Goal: Task Accomplishment & Management: Use online tool/utility

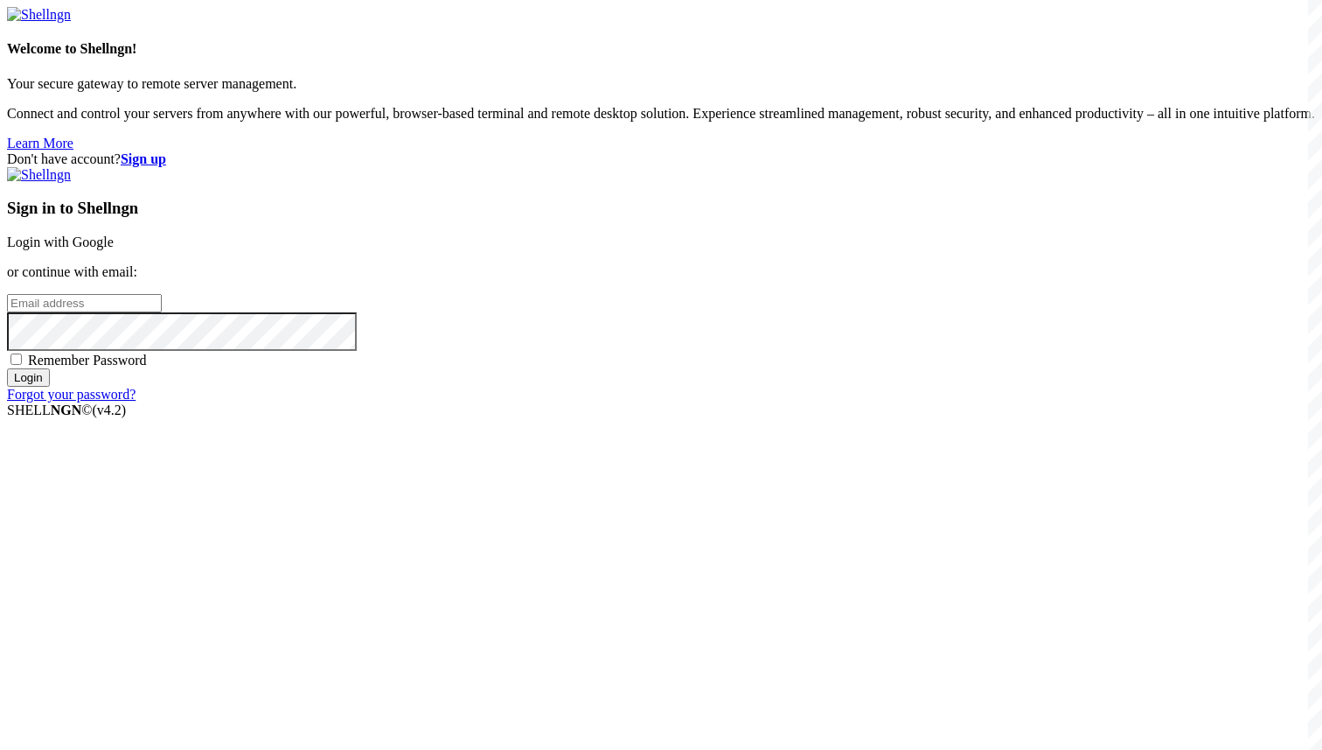
click at [713, 385] on div "Sign in to Shellngn Login with Google or continue with email: Remember Password…" at bounding box center [661, 284] width 1309 height 235
click at [162, 312] on input "email" at bounding box center [84, 303] width 155 height 18
paste input "[EMAIL_ADDRESS][DOMAIN_NAME]"
type input "[EMAIL_ADDRESS][DOMAIN_NAME]"
click at [147, 367] on span "Remember Password" at bounding box center [87, 359] width 119 height 15
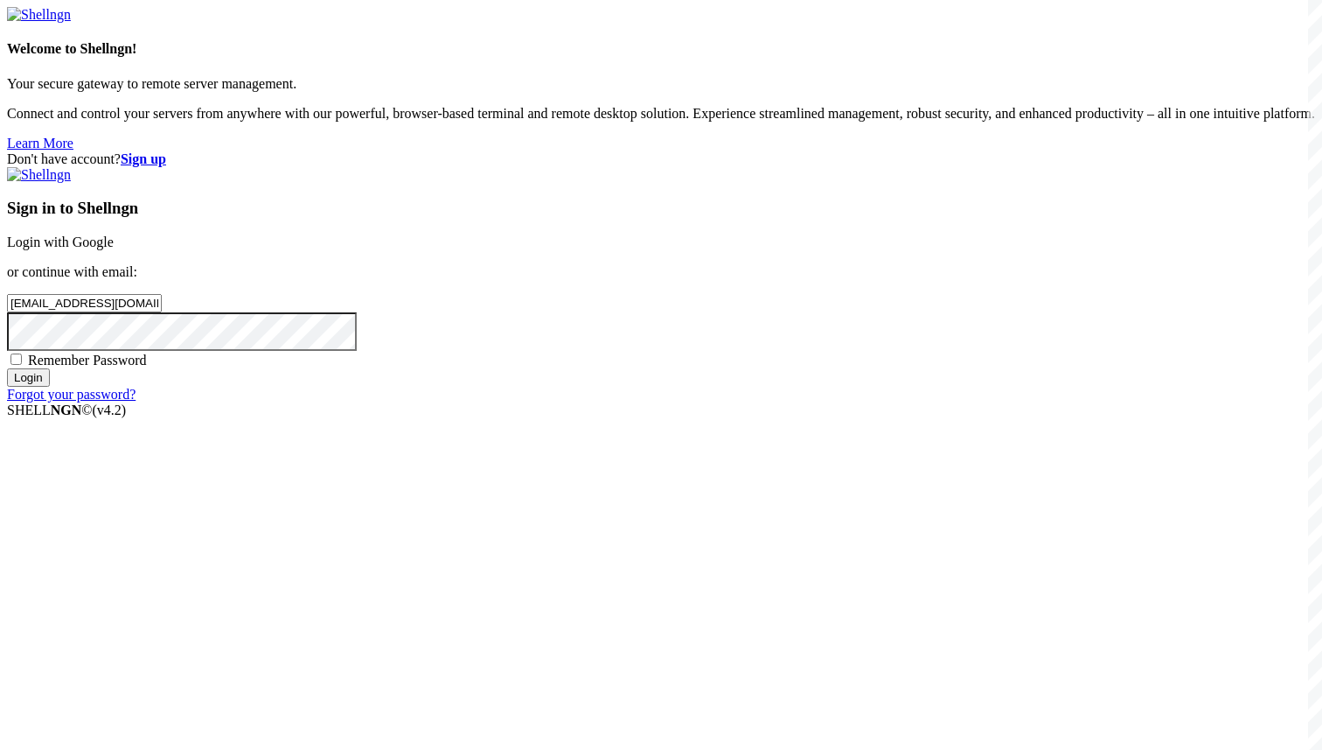
click at [22, 365] on input "Remember Password" at bounding box center [15, 358] width 11 height 11
checkbox input "true"
click at [50, 387] on input "Login" at bounding box center [28, 377] width 43 height 18
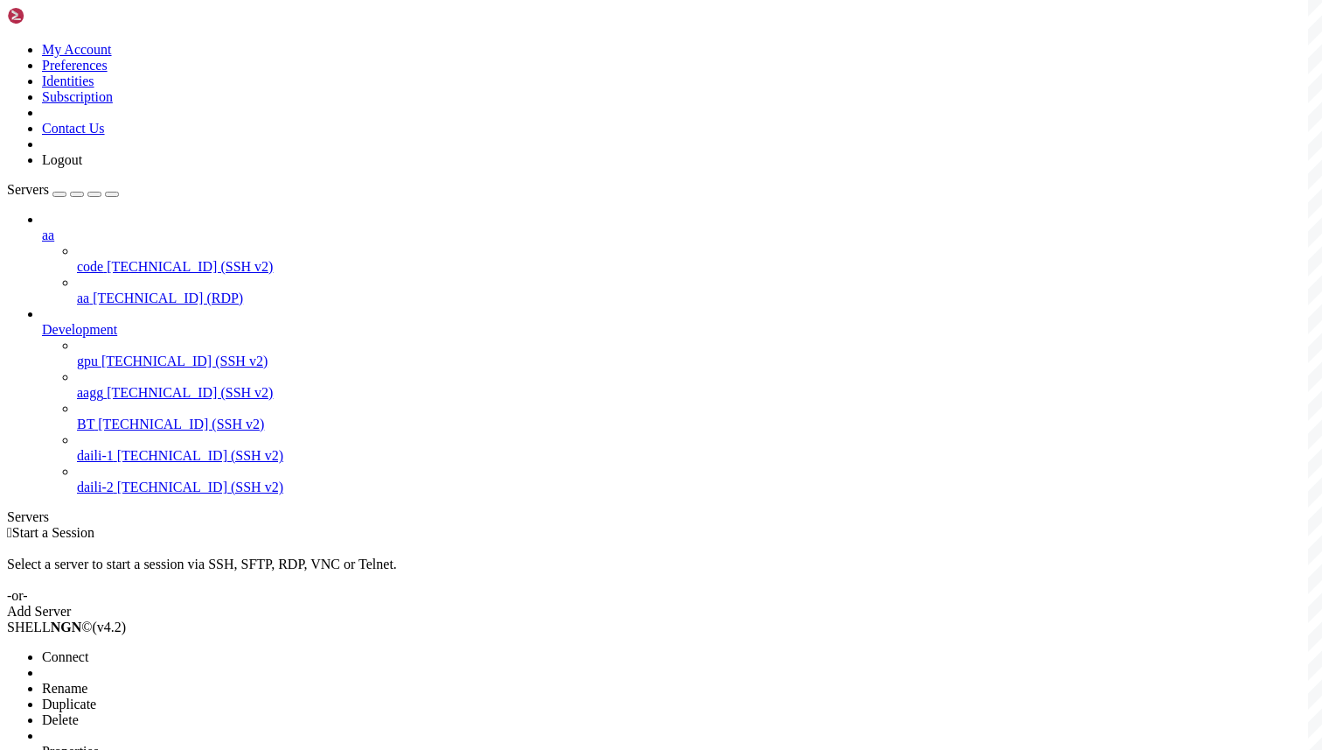
click at [88, 649] on span "Connect" at bounding box center [65, 656] width 46 height 15
